Goal: Register for event/course

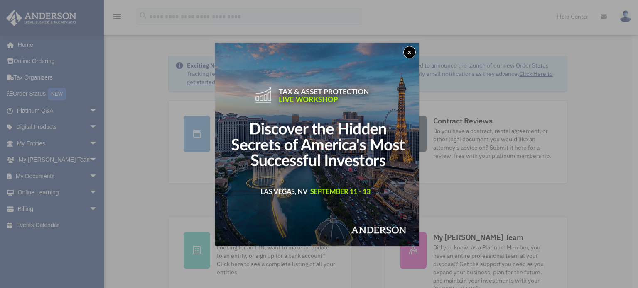
click at [413, 57] on button "x" at bounding box center [409, 52] width 12 height 12
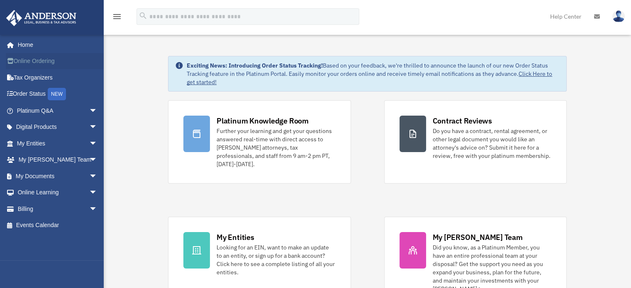
click at [49, 57] on link "Online Ordering" at bounding box center [58, 61] width 104 height 17
click at [60, 225] on link "Events Calendar" at bounding box center [58, 226] width 104 height 17
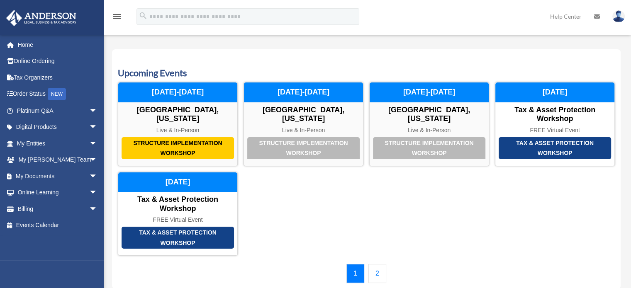
click at [375, 269] on link "2" at bounding box center [378, 273] width 18 height 19
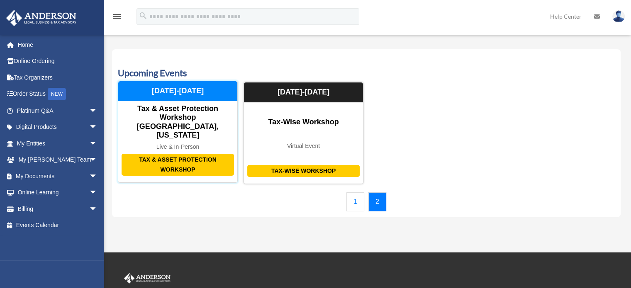
click at [188, 154] on div "Tax & Asset Protection Workshop" at bounding box center [178, 165] width 112 height 22
